Goal: Find specific page/section: Find specific page/section

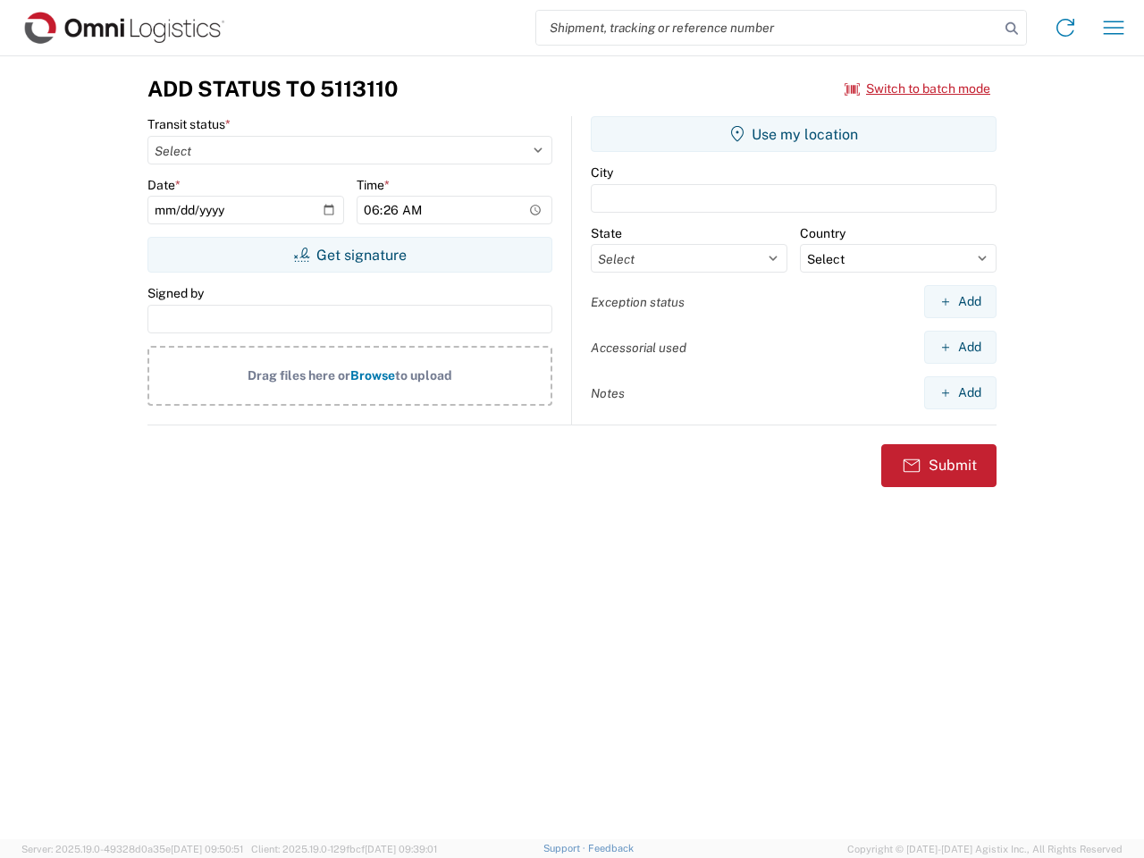
click at [768, 28] on input "search" at bounding box center [767, 28] width 463 height 34
click at [1012, 29] on icon at bounding box center [1011, 28] width 25 height 25
click at [1065, 28] on icon at bounding box center [1065, 27] width 29 height 29
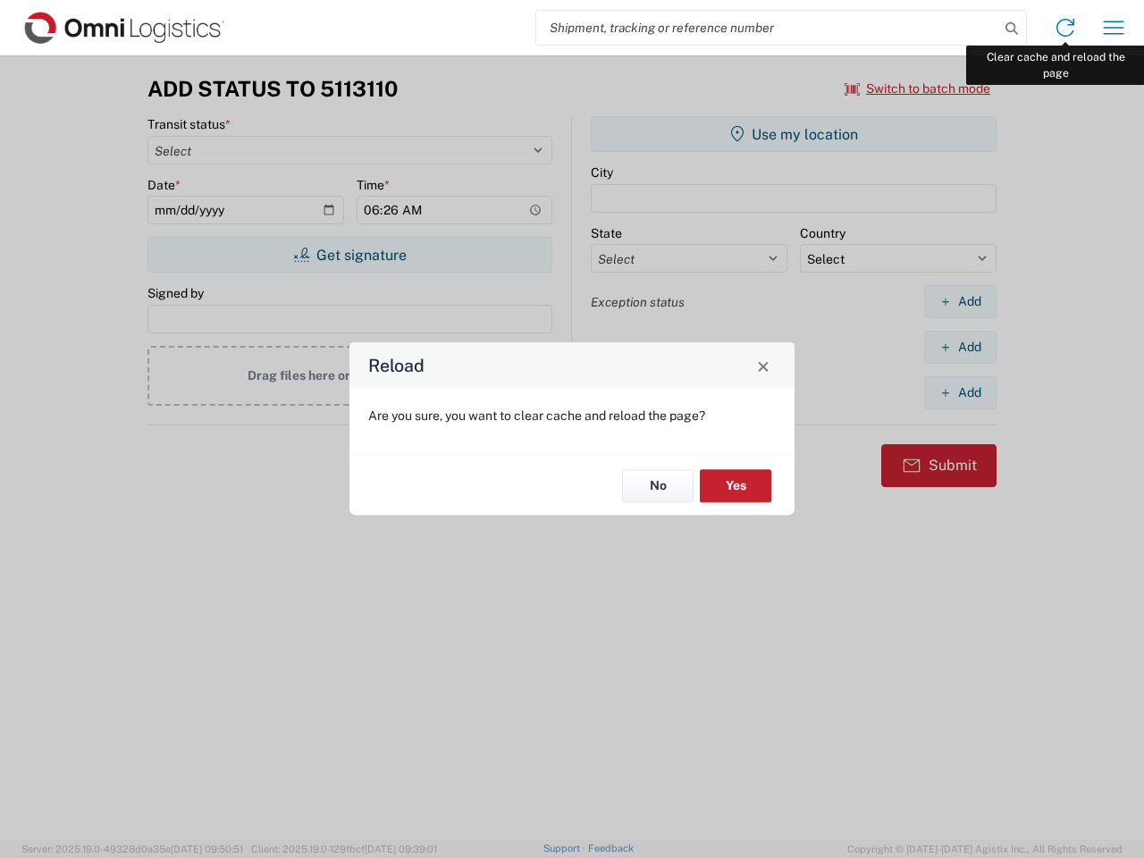
click at [1113, 28] on div "Reload Are you sure, you want to clear cache and reload the page? No Yes" at bounding box center [572, 429] width 1144 height 858
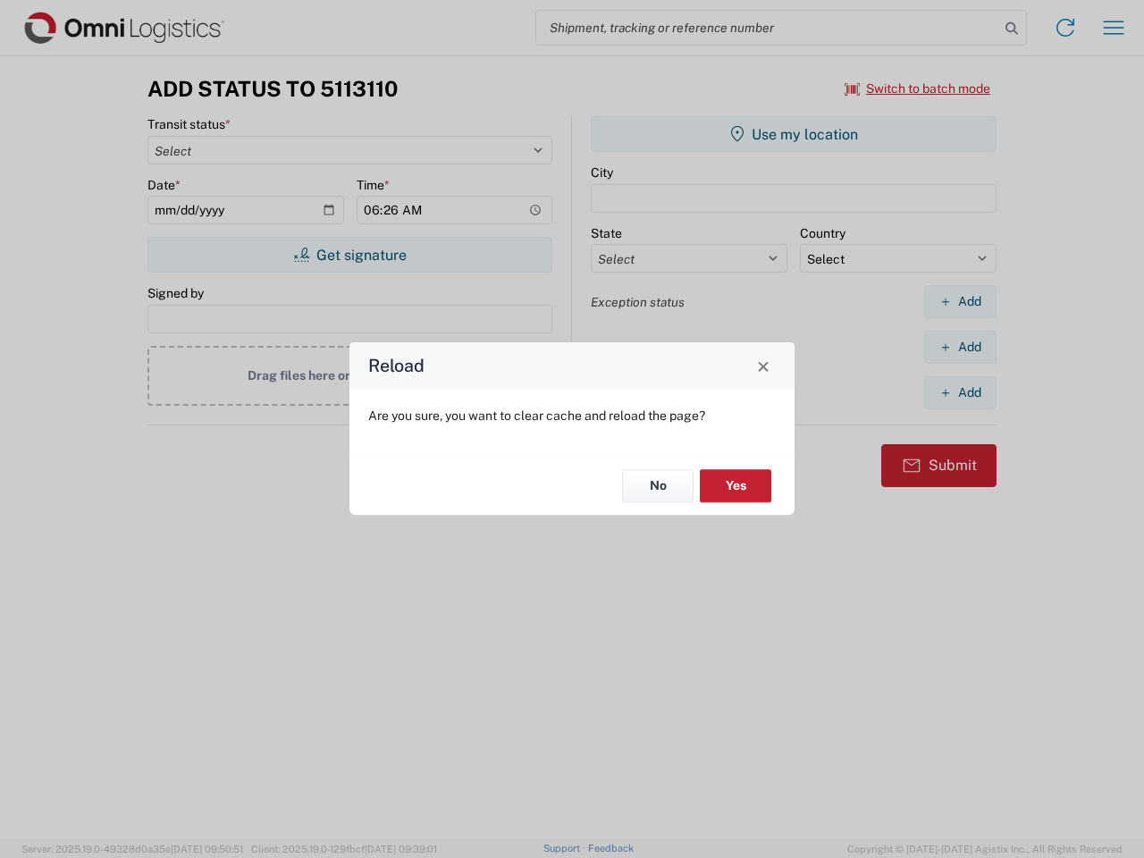
click at [918, 88] on div "Reload Are you sure, you want to clear cache and reload the page? No Yes" at bounding box center [572, 429] width 1144 height 858
click at [349, 255] on div "Reload Are you sure, you want to clear cache and reload the page? No Yes" at bounding box center [572, 429] width 1144 height 858
click at [794, 134] on div "Reload Are you sure, you want to clear cache and reload the page? No Yes" at bounding box center [572, 429] width 1144 height 858
click at [960, 301] on div "Reload Are you sure, you want to clear cache and reload the page? No Yes" at bounding box center [572, 429] width 1144 height 858
click at [960, 347] on div "Reload Are you sure, you want to clear cache and reload the page? No Yes" at bounding box center [572, 429] width 1144 height 858
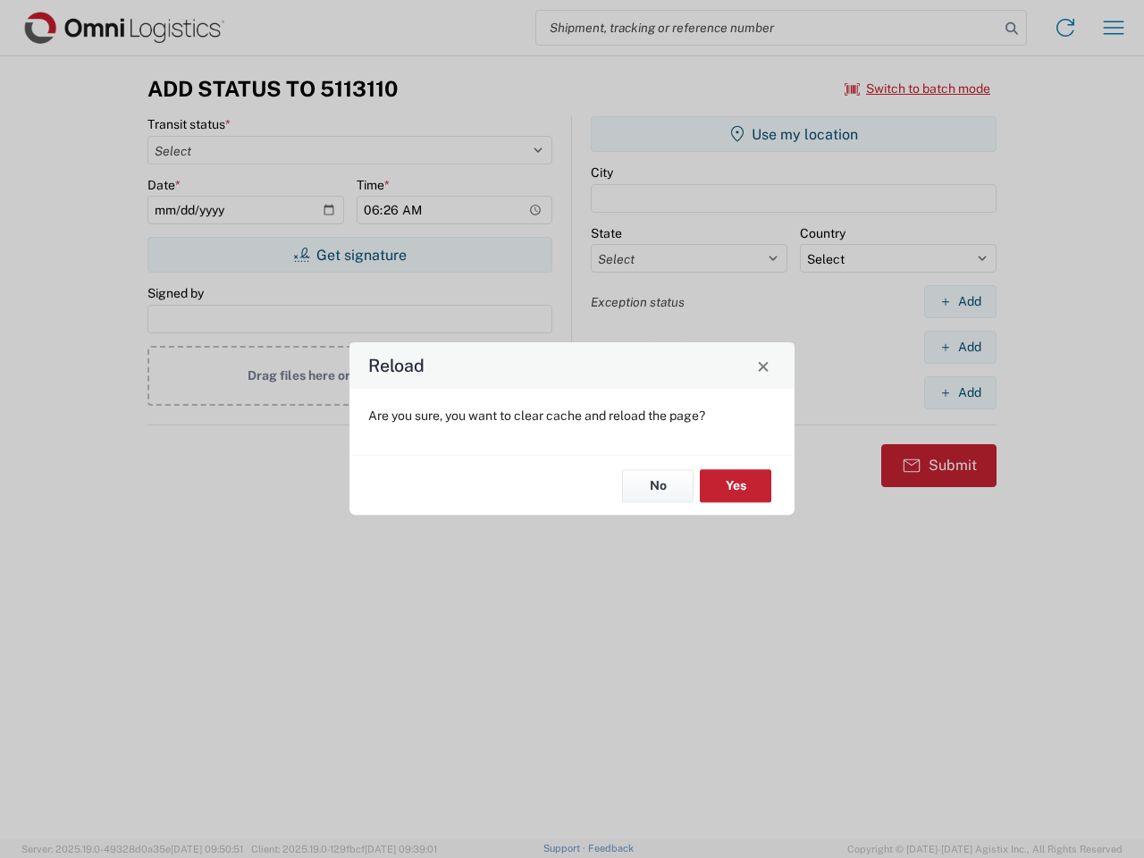
click at [960, 392] on div "Reload Are you sure, you want to clear cache and reload the page? No Yes" at bounding box center [572, 429] width 1144 height 858
